Goal: Information Seeking & Learning: Check status

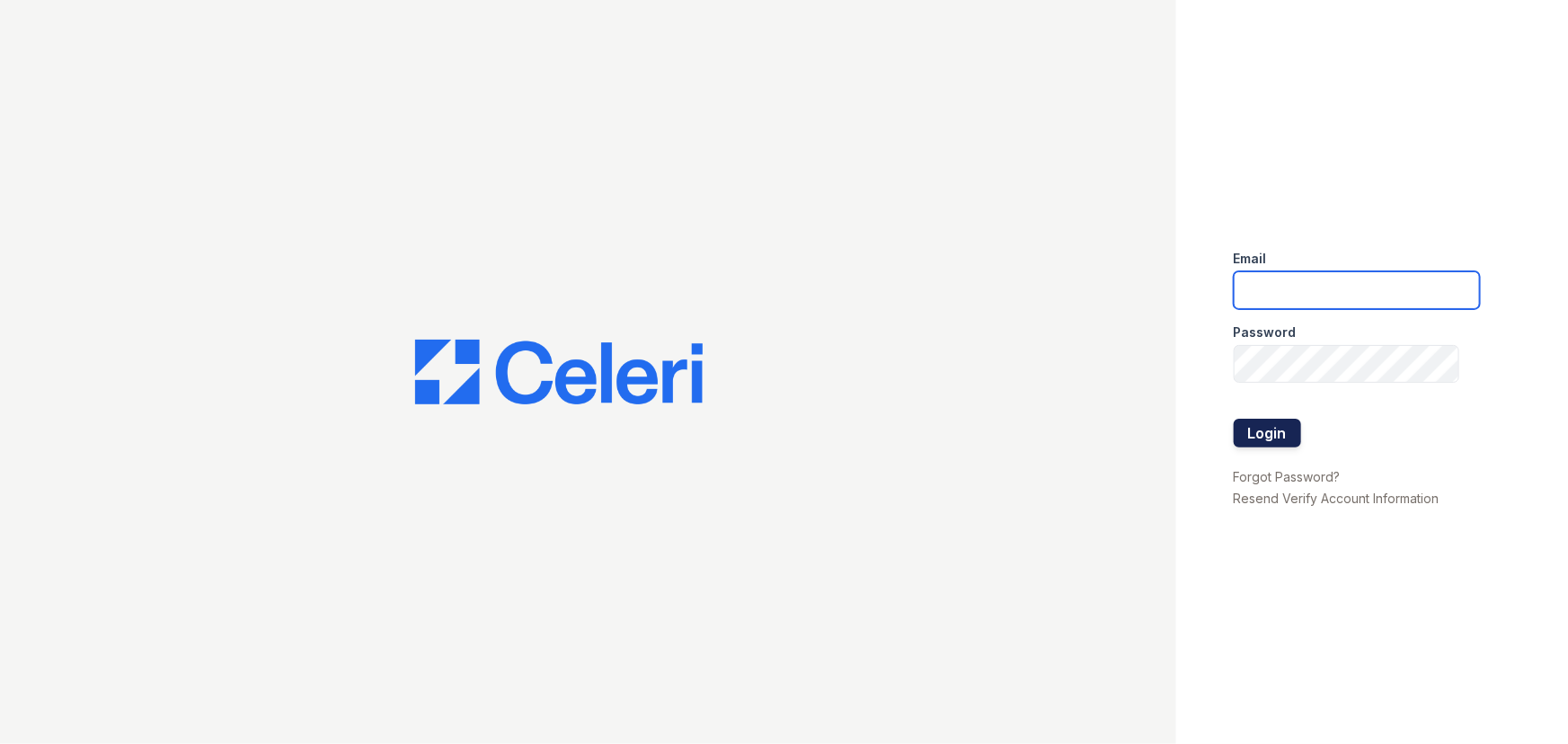
type input "brixton2@cafmanagement.com"
click at [1266, 440] on button "Login" at bounding box center [1268, 433] width 67 height 29
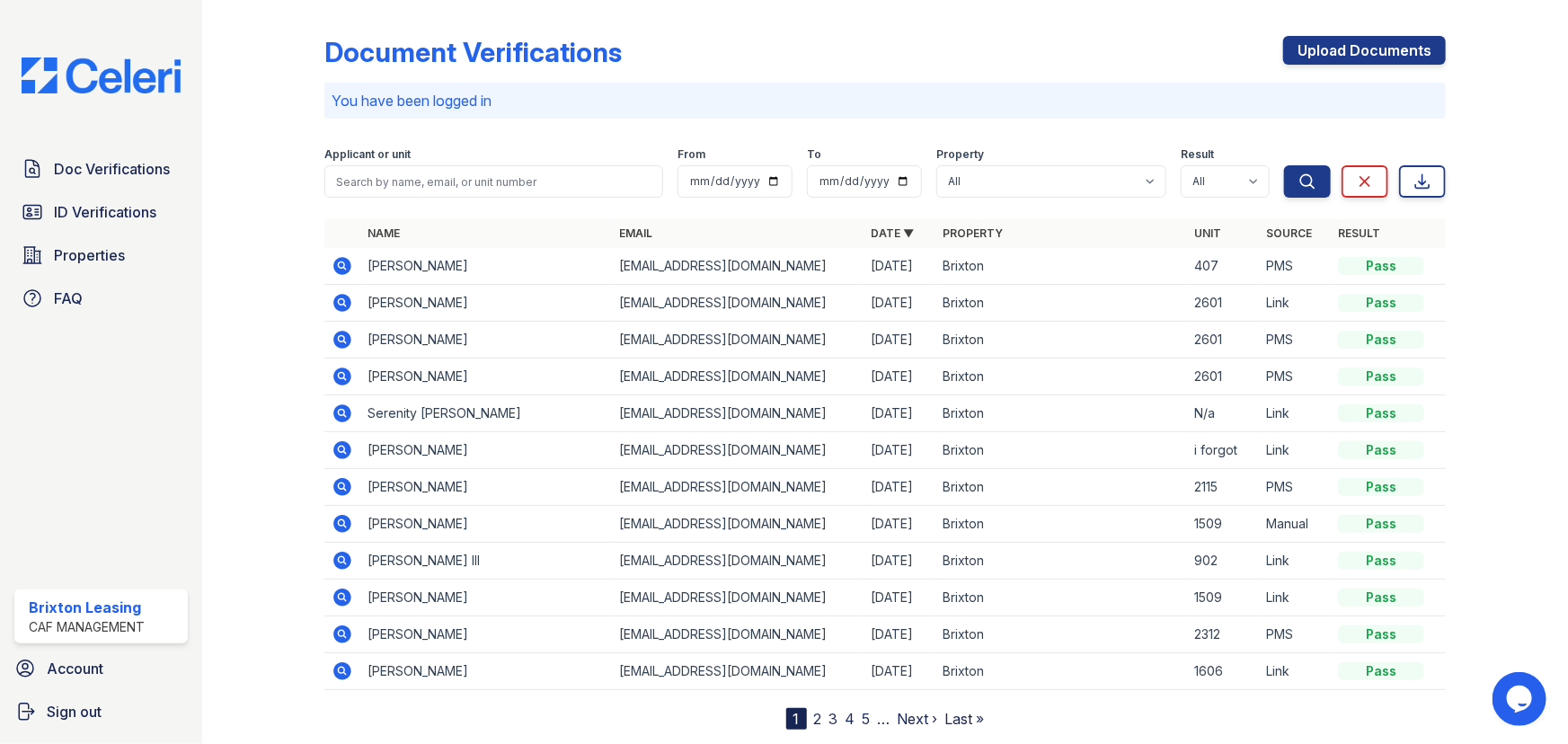
click at [351, 488] on icon at bounding box center [342, 486] width 22 height 22
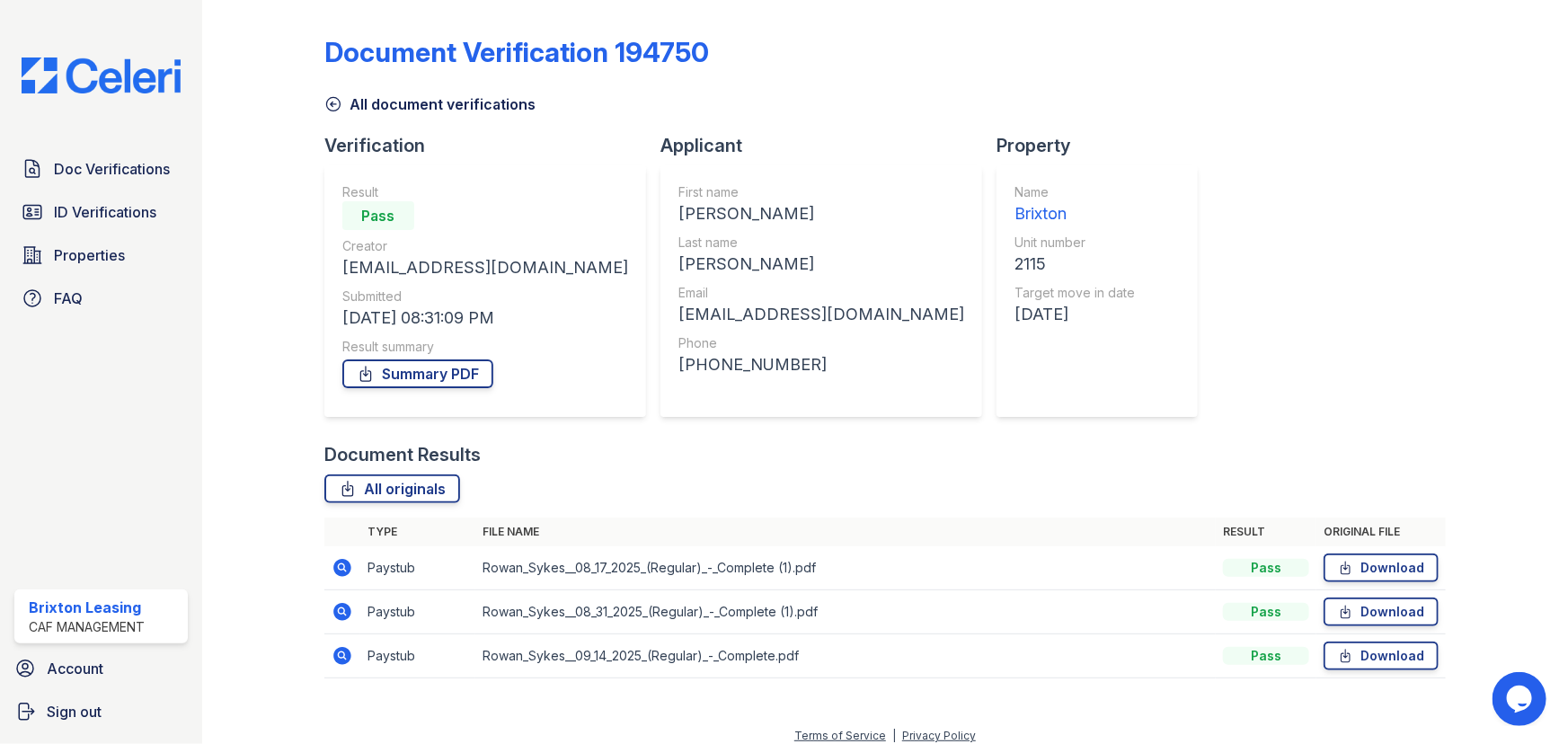
scroll to position [12, 0]
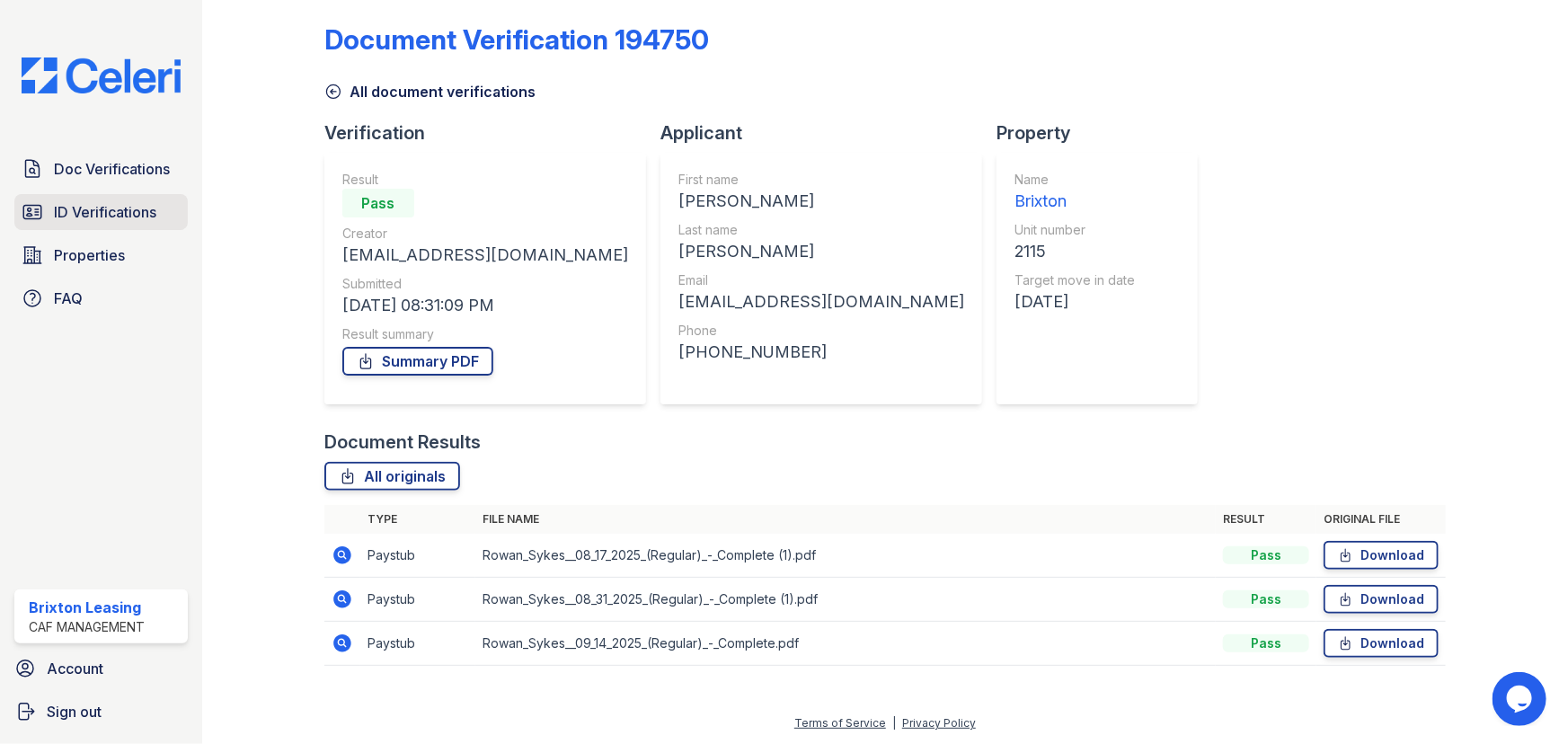
click at [85, 201] on span "ID Verifications" at bounding box center [105, 212] width 102 height 22
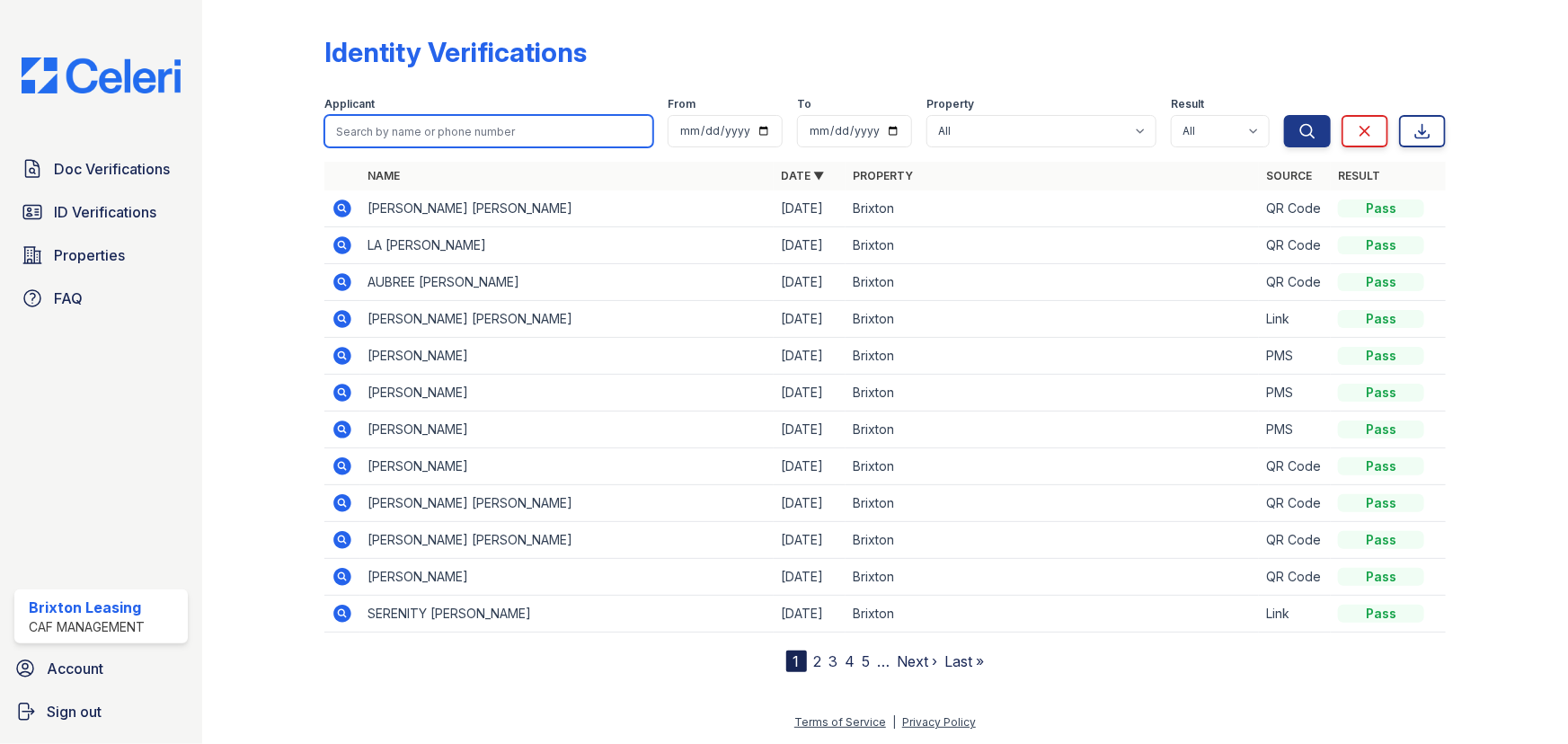
click at [413, 136] on input "search" at bounding box center [488, 131] width 329 height 33
type input "rowan"
click at [1284, 115] on button "Search" at bounding box center [1307, 131] width 47 height 33
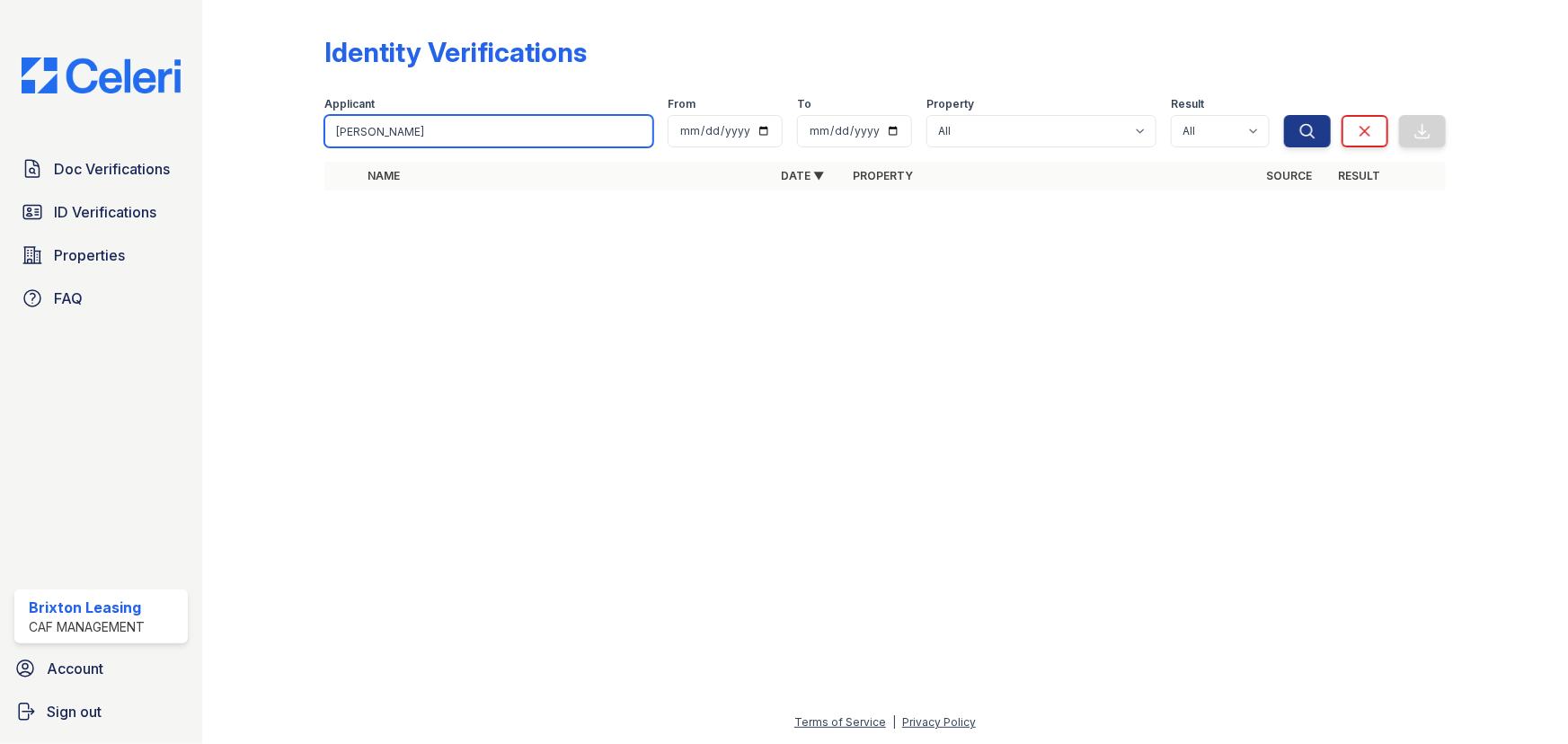
click at [413, 136] on input "rowan" at bounding box center [488, 131] width 329 height 33
